Goal: Task Accomplishment & Management: Use online tool/utility

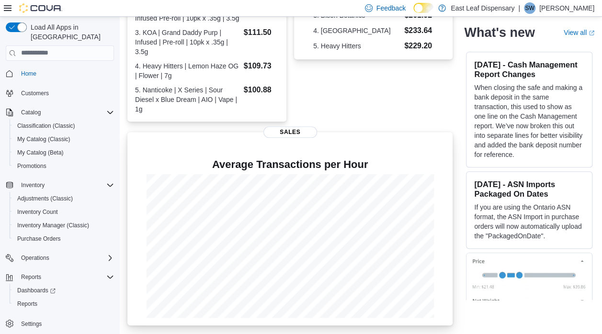
scroll to position [84, 0]
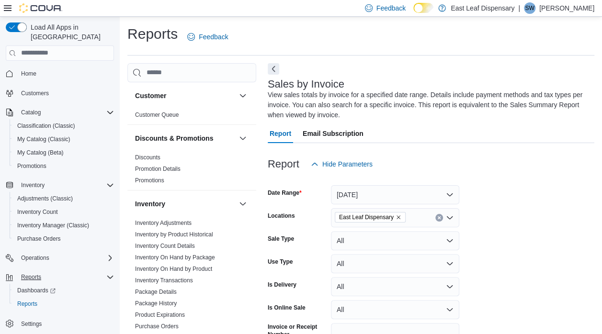
scroll to position [42, 0]
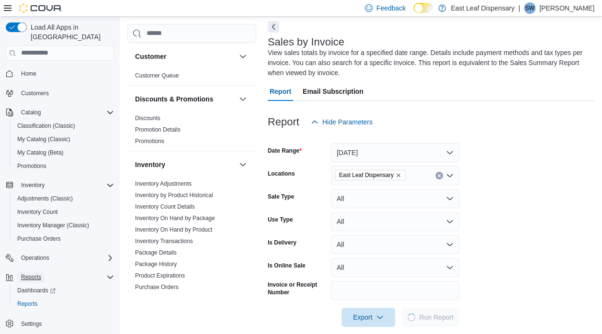
click at [38, 273] on span "Reports" at bounding box center [31, 277] width 20 height 8
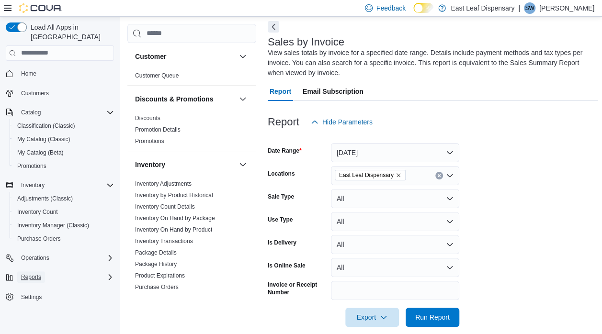
click at [35, 273] on span "Reports" at bounding box center [31, 277] width 20 height 8
click at [33, 287] on span "Dashboards" at bounding box center [36, 291] width 38 height 8
click at [35, 300] on span "Reports" at bounding box center [27, 304] width 20 height 8
click at [27, 300] on span "Reports" at bounding box center [27, 304] width 20 height 8
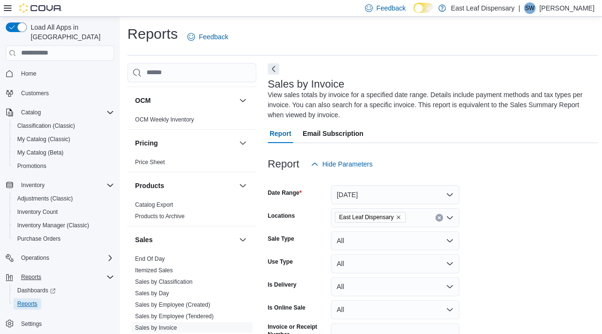
scroll to position [330, 0]
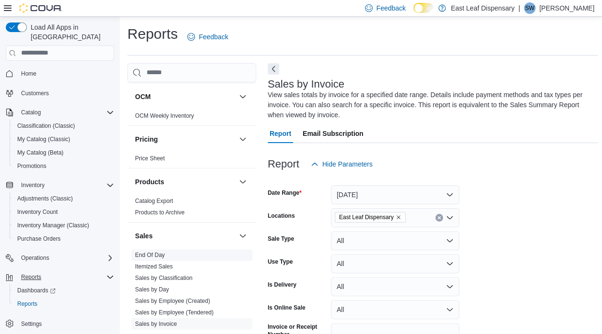
click at [147, 254] on link "End Of Day" at bounding box center [150, 255] width 30 height 7
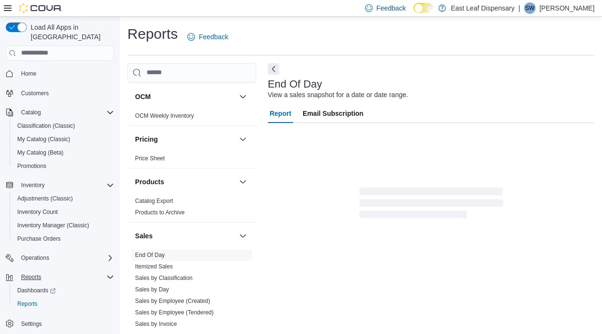
scroll to position [6, 0]
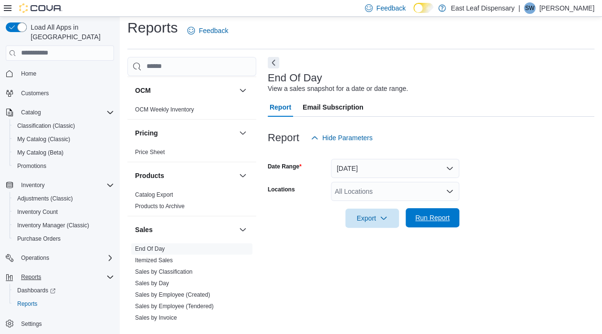
click at [431, 222] on span "Run Report" at bounding box center [432, 218] width 34 height 10
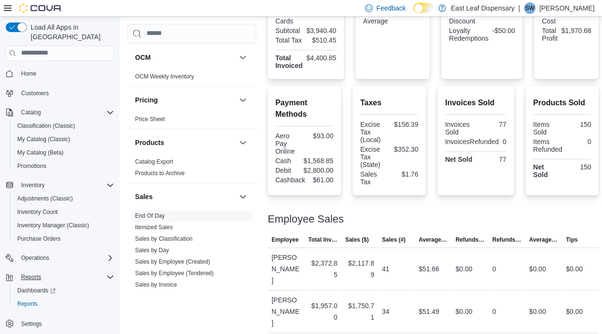
scroll to position [270, 0]
